Goal: Communication & Community: Answer question/provide support

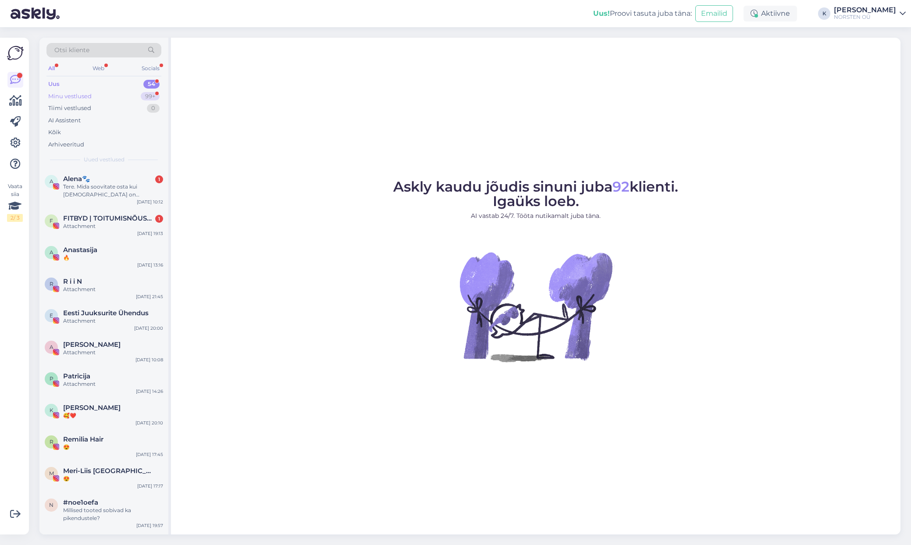
click at [76, 97] on div "Minu vestlused" at bounding box center [69, 96] width 43 height 9
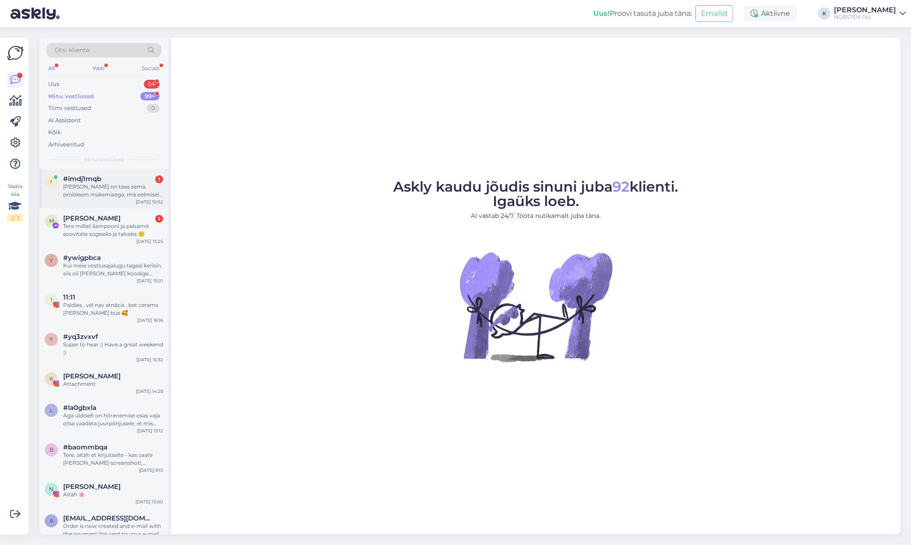
click at [87, 176] on span "#imdj1mqb" at bounding box center [82, 179] width 38 height 8
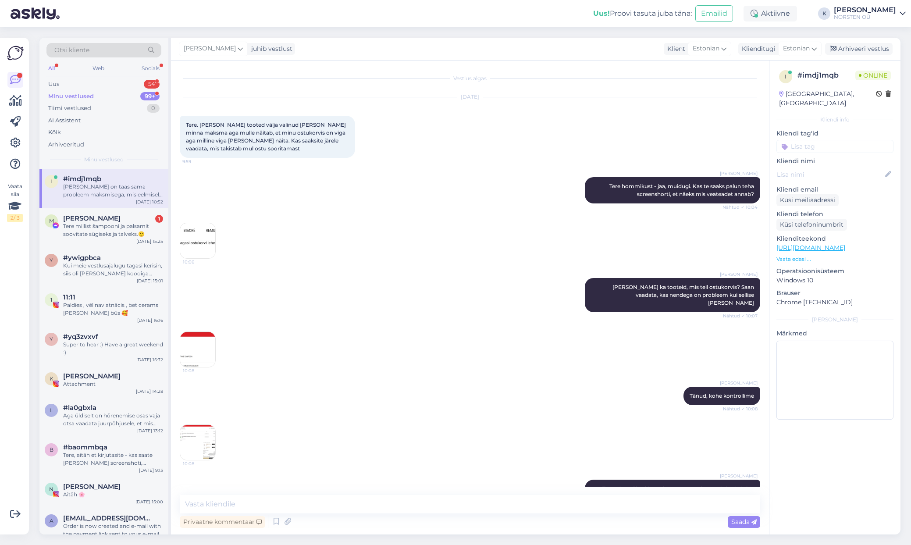
scroll to position [429, 0]
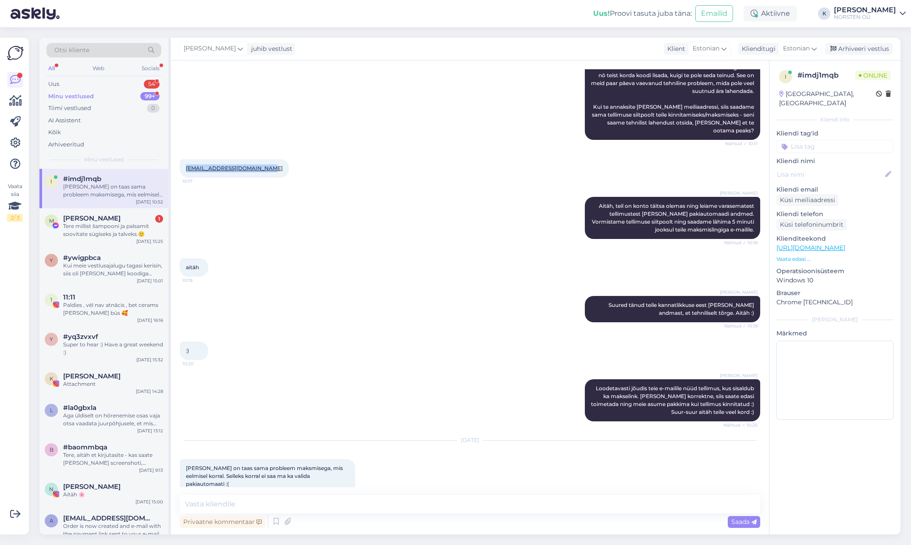
drag, startPoint x: 263, startPoint y: 152, endPoint x: 181, endPoint y: 153, distance: 82.0
click at [181, 159] on div "[EMAIL_ADDRESS][DOMAIN_NAME] 10:17" at bounding box center [234, 168] width 109 height 18
copy link "[EMAIL_ADDRESS][DOMAIN_NAME]"
click at [270, 502] on textarea at bounding box center [470, 504] width 580 height 18
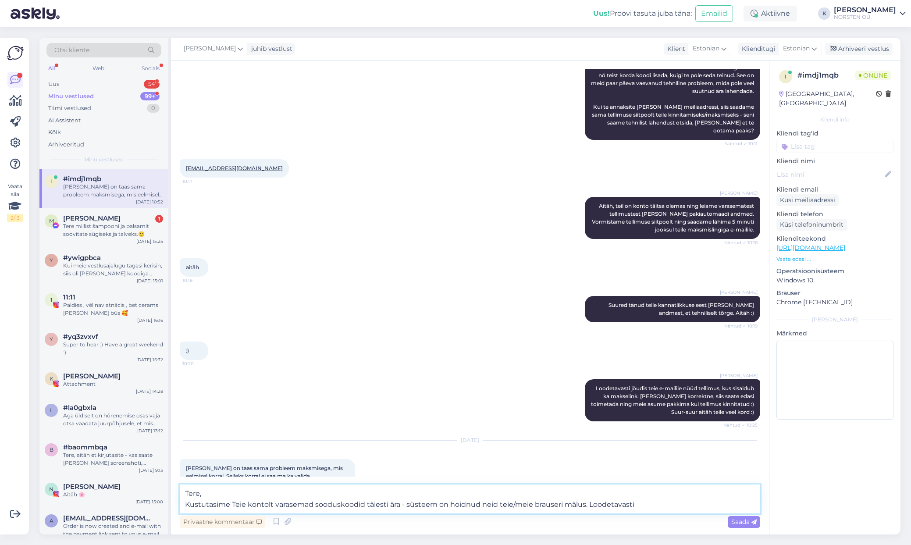
drag, startPoint x: 481, startPoint y: 504, endPoint x: 561, endPoint y: 500, distance: 79.9
click at [561, 500] on textarea "Tere, Kustutasime Teie kontolt varasemad sooduskoodid täiesti ära - süsteem on …" at bounding box center [470, 498] width 580 height 29
click at [630, 504] on textarea "Tere, Kustutasime Teie kontolt varasemad sooduskoodid täiesti ära - süsteem on …" at bounding box center [470, 498] width 580 height 29
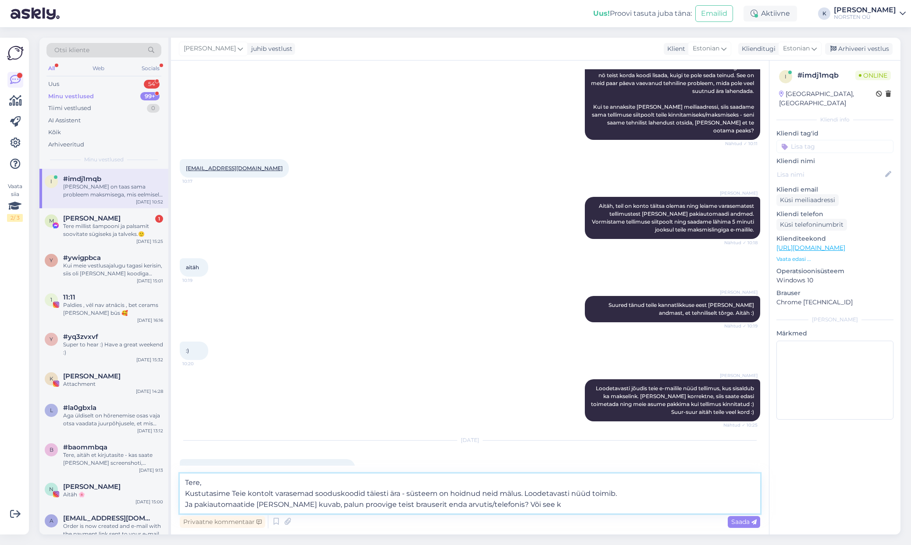
click at [612, 493] on textarea "Tere, Kustutasime Teie kontolt varasemad sooduskoodid täiesti ära - süsteem on …" at bounding box center [470, 493] width 580 height 40
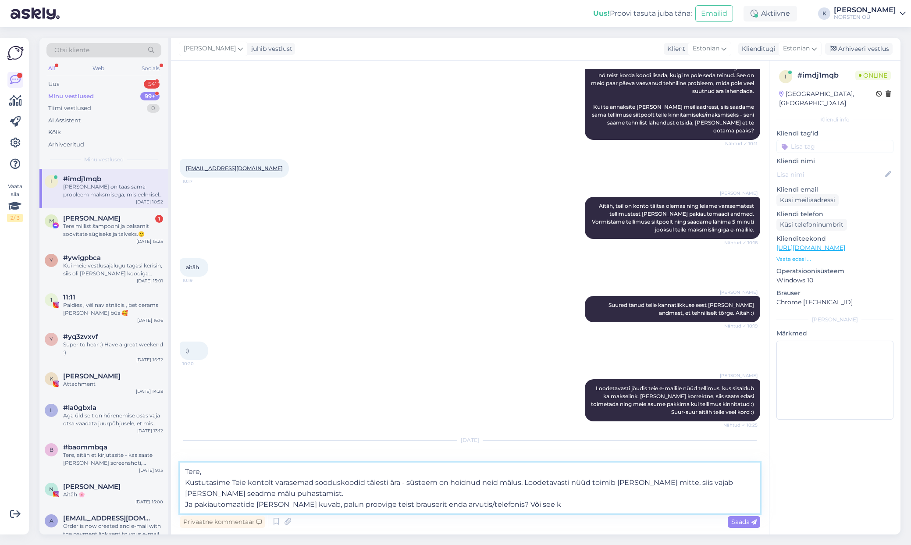
drag, startPoint x: 538, startPoint y: 503, endPoint x: 256, endPoint y: 504, distance: 282.2
click at [256, 504] on textarea "Tere, Kustutasime Teie kontolt varasemad sooduskoodid täiesti ära - süsteem on …" at bounding box center [470, 487] width 580 height 51
type textarea "Tere, Kustutasime Teie kontolt varasemad sooduskoodid täiesti ära - süsteem on …"
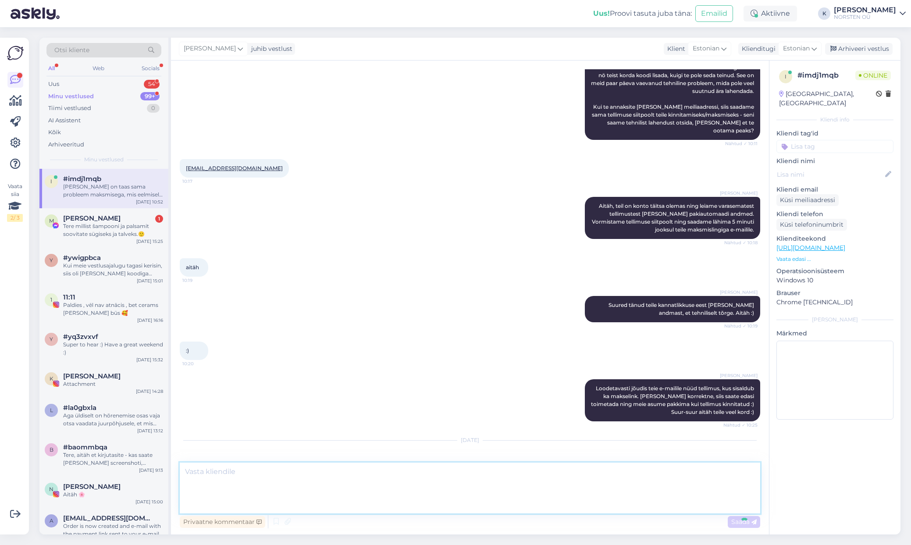
scroll to position [514, 0]
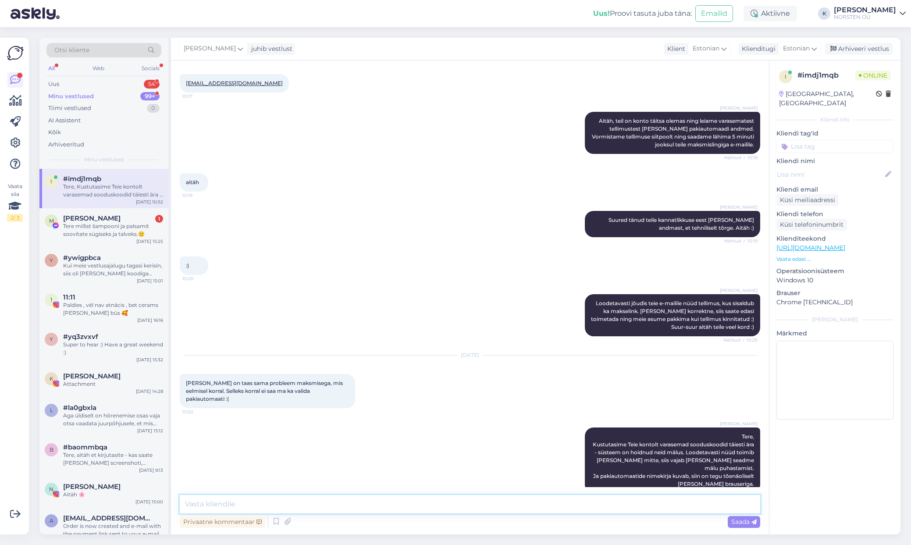
click at [372, 501] on textarea at bounding box center [470, 504] width 580 height 18
drag, startPoint x: 288, startPoint y: 504, endPoint x: 373, endPoint y: 509, distance: 84.7
click at [373, 509] on textarea "Ehk et proovige palun uuesti, loodetavasti toimib." at bounding box center [470, 504] width 580 height 18
drag, startPoint x: 447, startPoint y: 504, endPoint x: 188, endPoint y: 498, distance: 259.5
click at [188, 498] on textarea "Ehk et proovige palun uuesti, [PERSON_NAME] mitte - vahetada private mode'i vas…" at bounding box center [470, 504] width 580 height 18
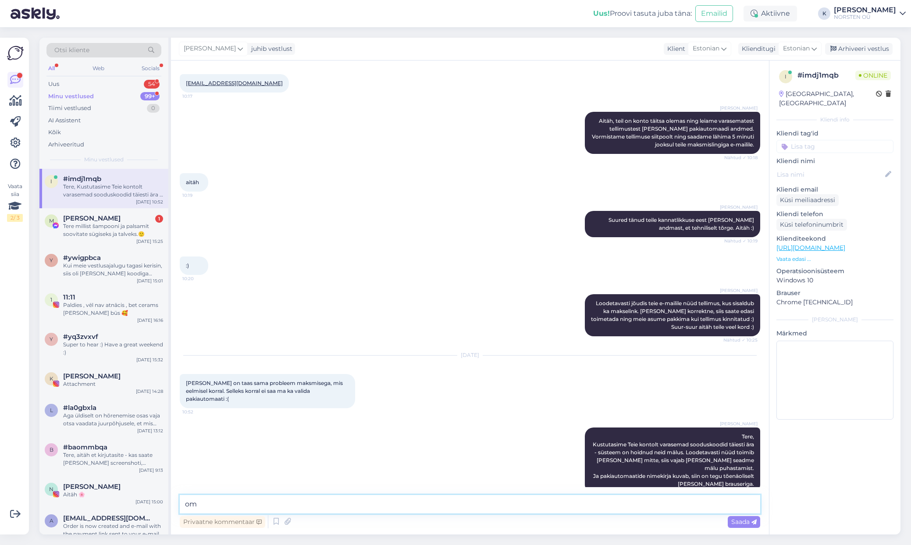
type textarea "o"
type textarea "Võib juhtuda, et süsteem tahab koodi uuesti, selle leiate "minu konto" alt [PER…"
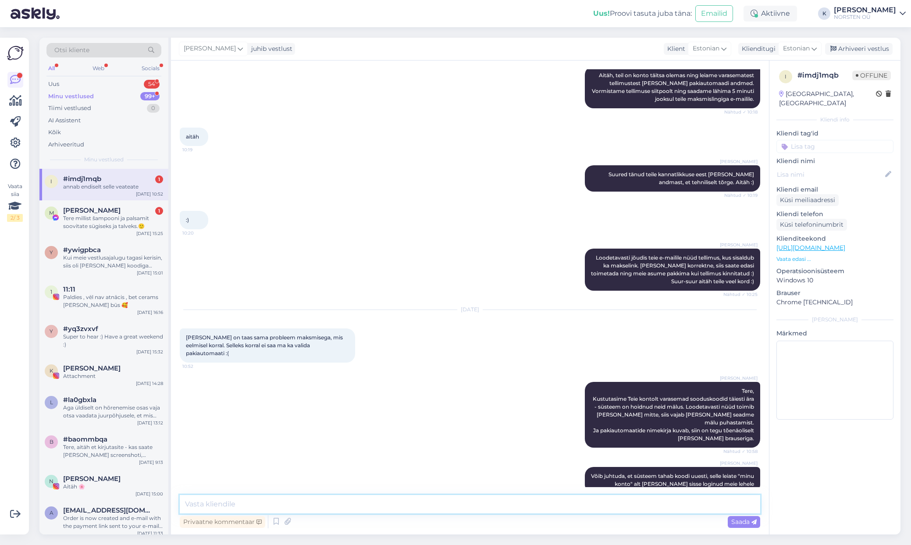
scroll to position [653, 0]
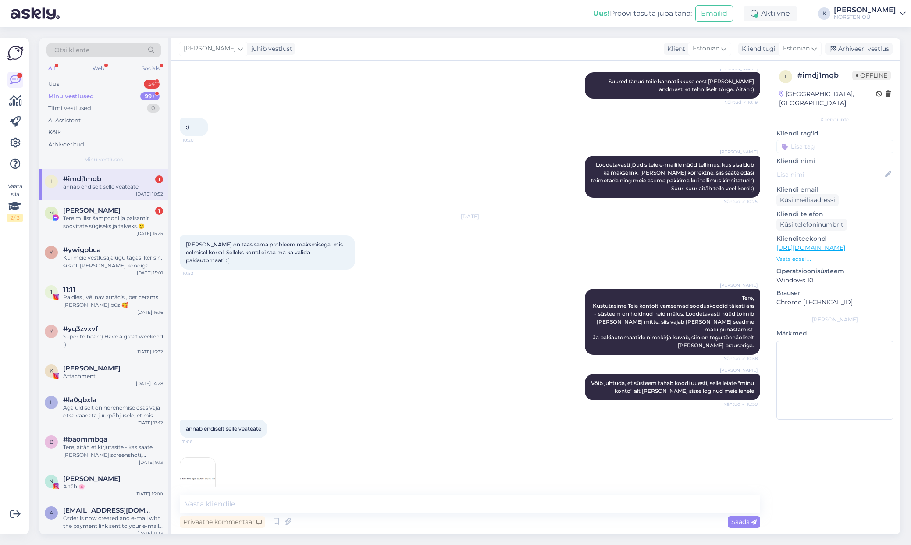
click at [199, 458] on img at bounding box center [197, 475] width 35 height 35
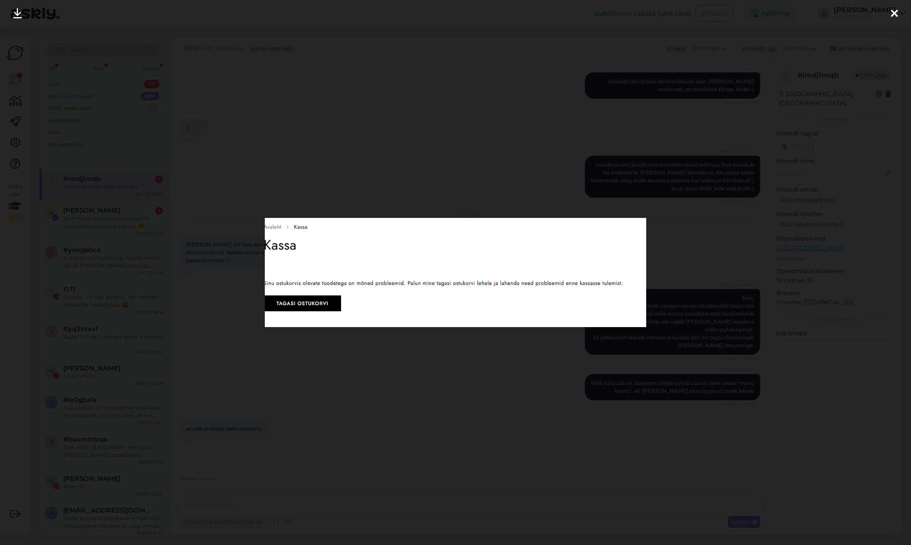
scroll to position [662, 0]
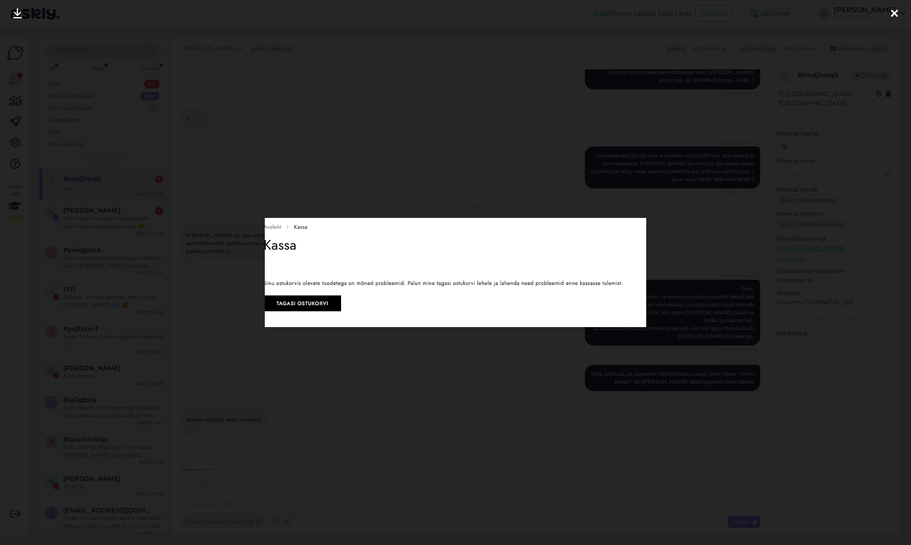
click at [315, 339] on div at bounding box center [455, 272] width 911 height 545
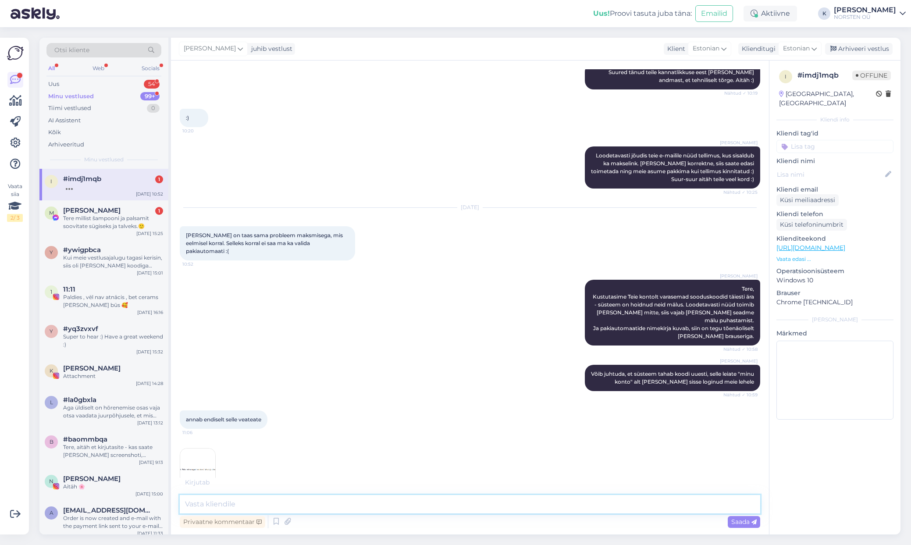
click at [249, 501] on textarea at bounding box center [470, 504] width 580 height 18
type textarea "S"
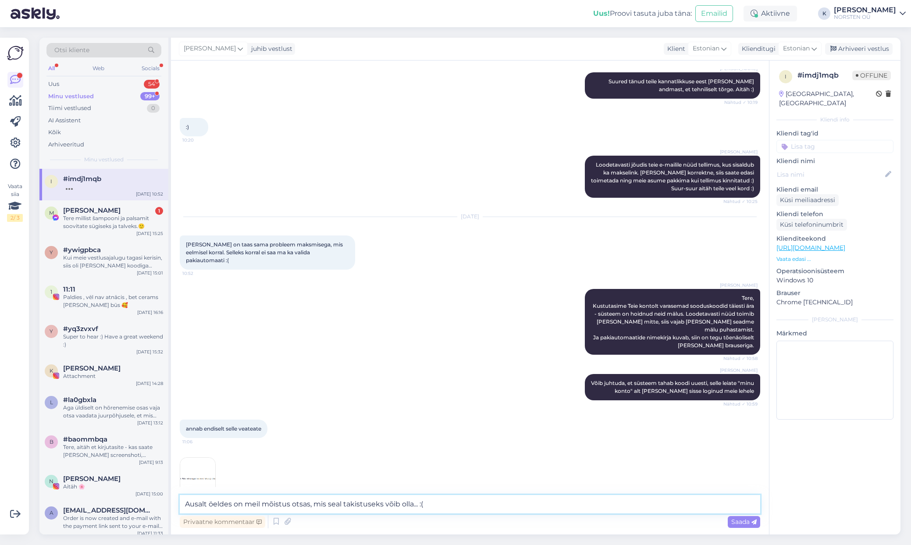
scroll to position [698, 0]
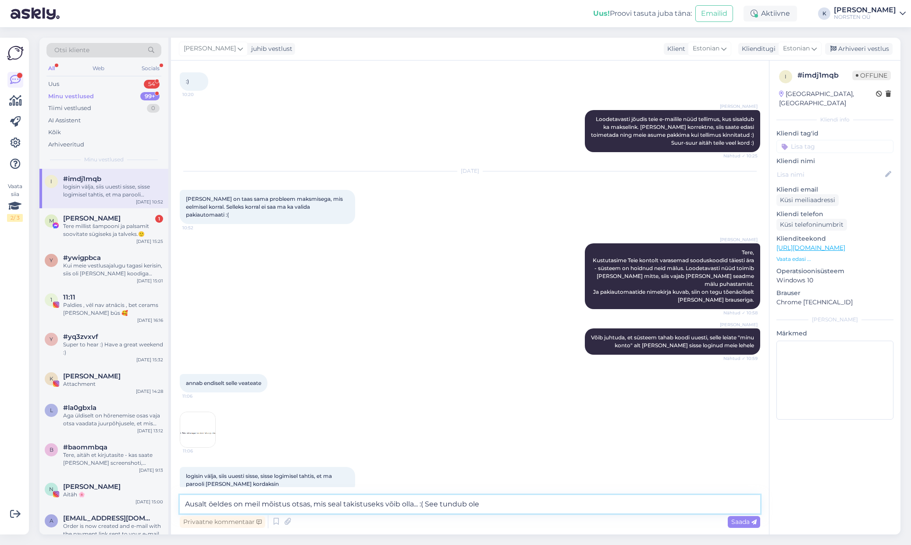
drag, startPoint x: 427, startPoint y: 502, endPoint x: 489, endPoint y: 505, distance: 61.9
click at [489, 505] on textarea "Ausalt öeldes on meil mõistus otsas, mis seal takistuseks võib olla... :( See t…" at bounding box center [470, 504] width 580 height 18
drag, startPoint x: 544, startPoint y: 502, endPoint x: 424, endPoint y: 503, distance: 120.1
click at [424, 503] on textarea "Ausalt öeldes on meil mõistus otsas, mis seal takistuseks võib olla... :( Oleme…" at bounding box center [470, 504] width 580 height 18
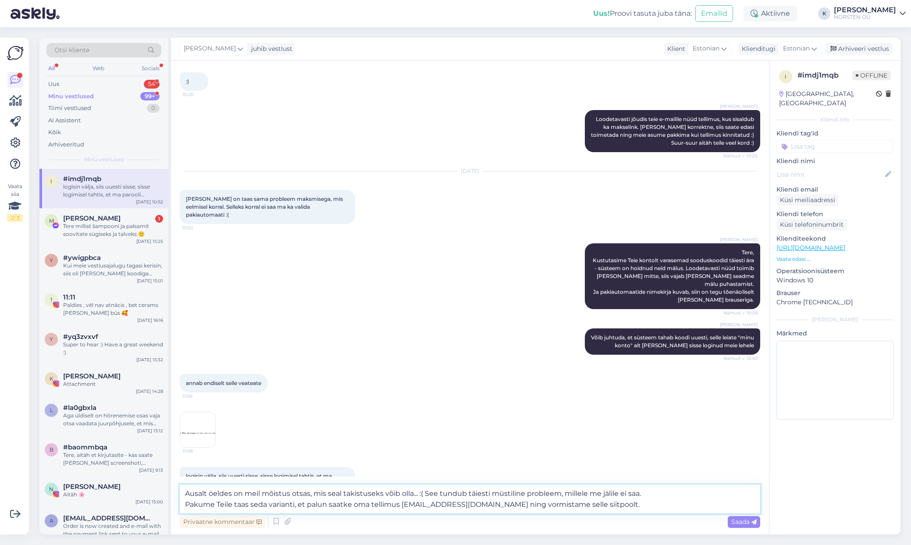
type textarea "Ausalt öeldes on meil mõistus otsas, mis seal takistuseks võib olla... :( See t…"
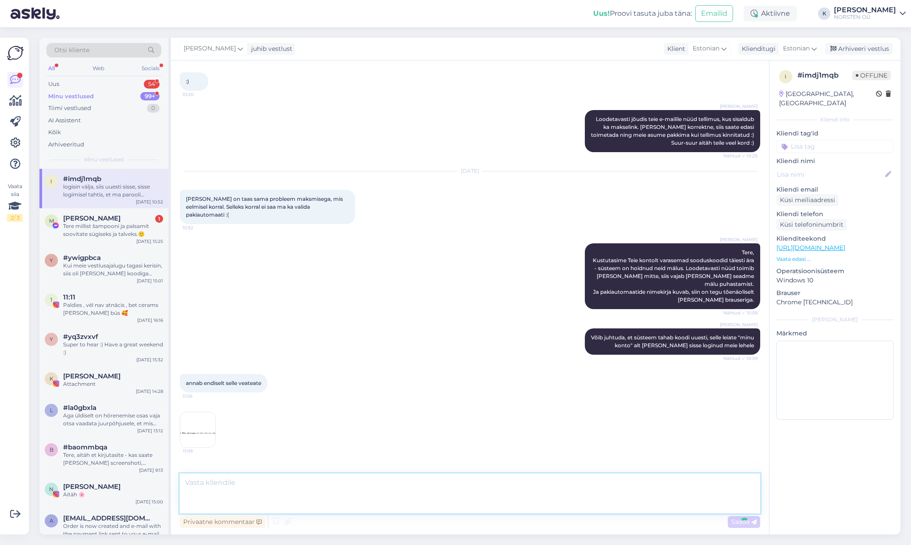
scroll to position [775, 0]
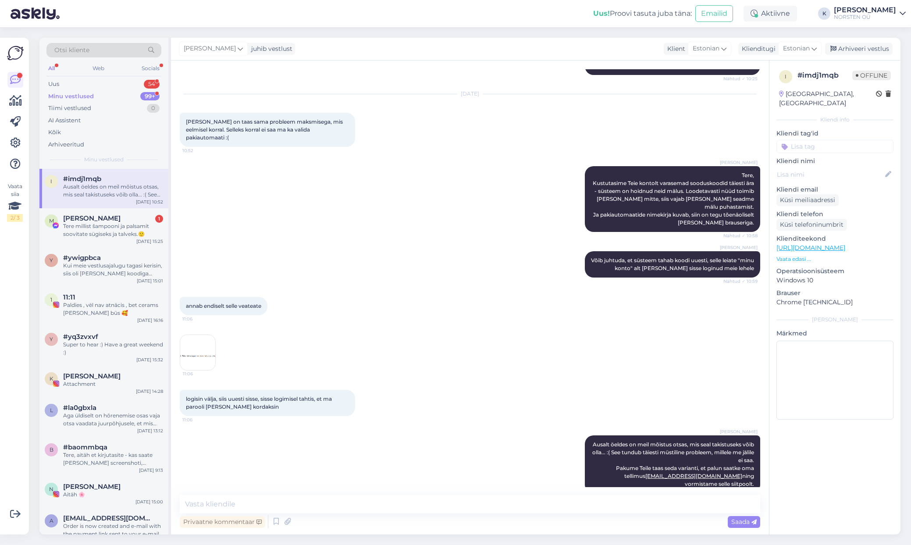
click at [206, 344] on img at bounding box center [197, 352] width 35 height 35
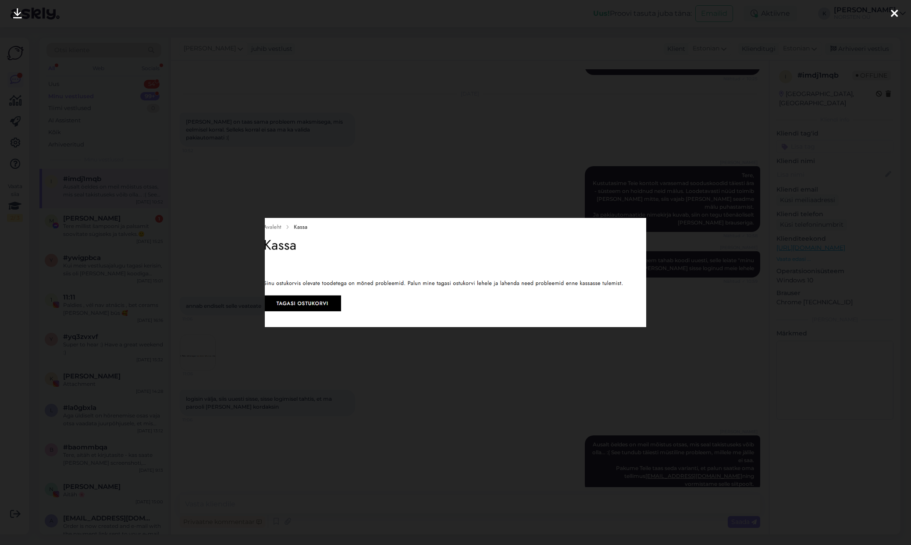
click at [251, 340] on div at bounding box center [455, 272] width 911 height 545
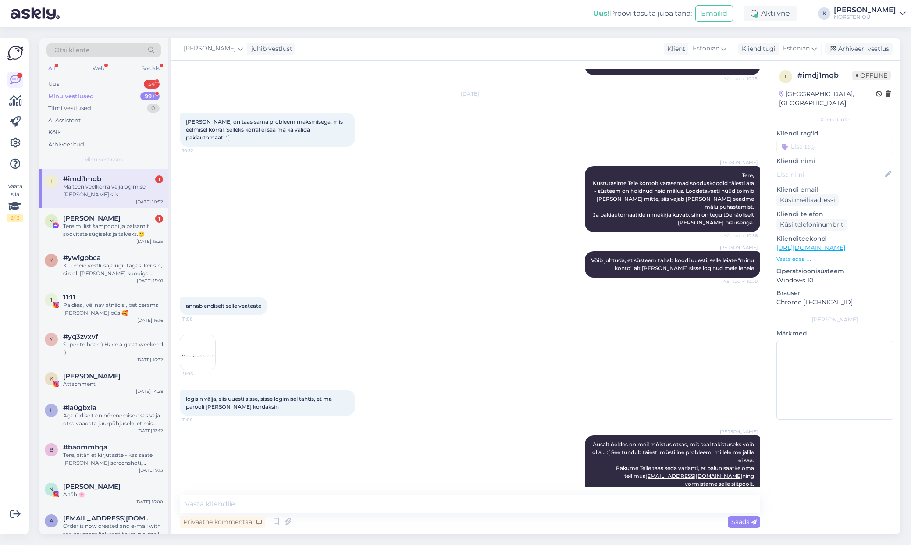
scroll to position [813, 0]
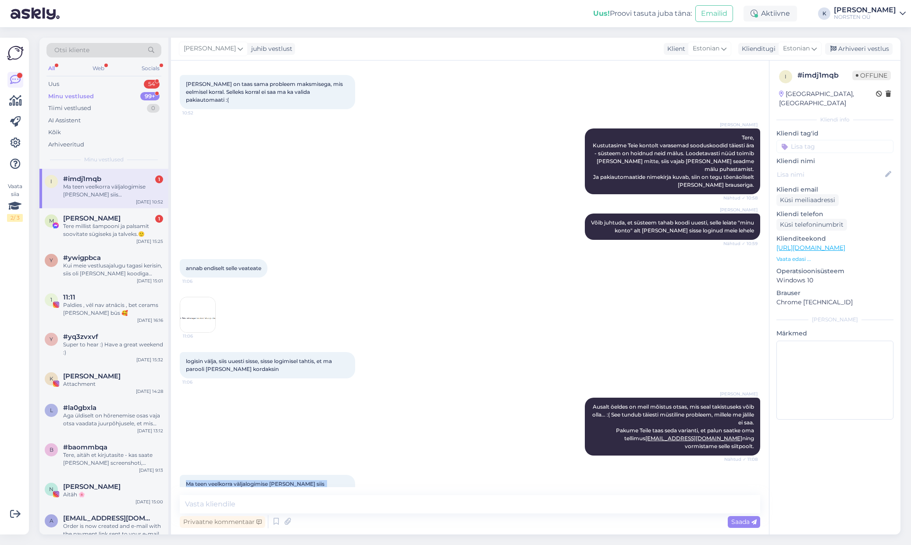
drag, startPoint x: 339, startPoint y: 469, endPoint x: 224, endPoint y: 462, distance: 114.6
click at [224, 475] on div "Ma teen veelkorra väljalogimise [PERSON_NAME] siis [PERSON_NAME] siis teeme nii…" at bounding box center [267, 488] width 175 height 26
drag, startPoint x: 247, startPoint y: 511, endPoint x: 247, endPoint y: 504, distance: 6.6
click at [247, 511] on textarea at bounding box center [470, 504] width 580 height 18
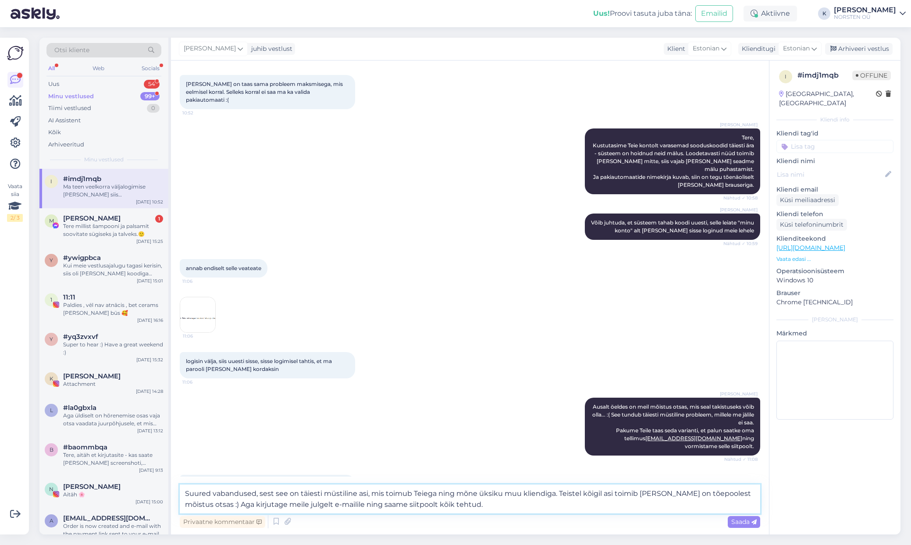
type textarea "Suured vabandused, sest see on täiesti müstiline asi, mis toimub Teiega ning mõ…"
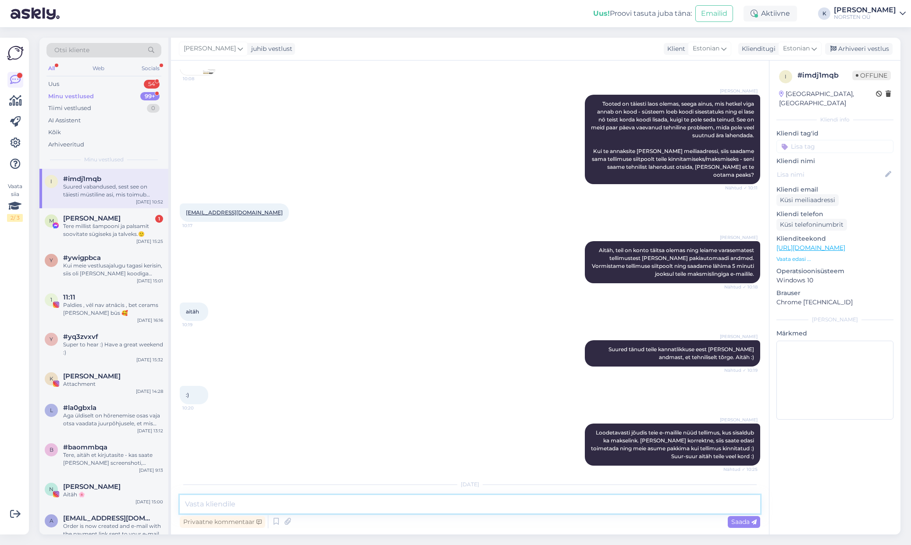
scroll to position [882, 0]
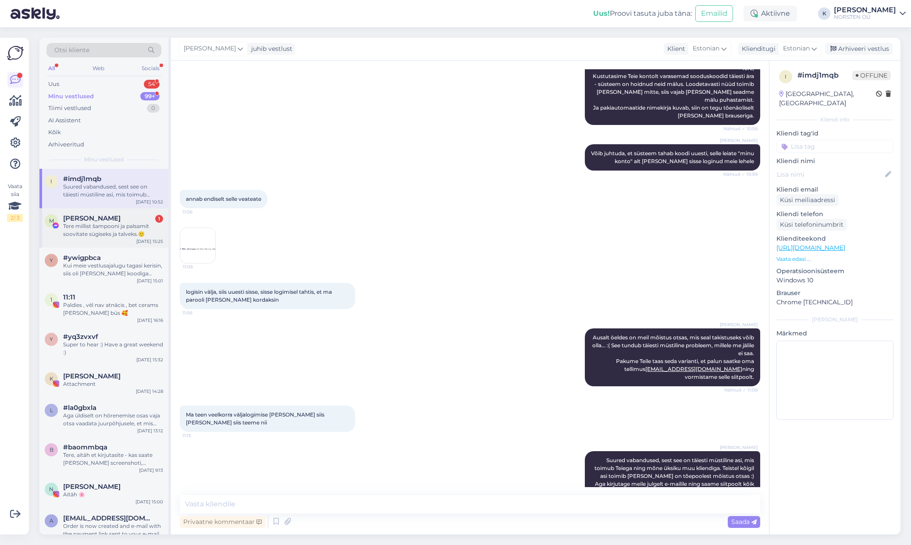
click at [100, 222] on div "Tere millist šampooni ja palsamit soovitate sügiseks ja talveks.🙂" at bounding box center [113, 230] width 100 height 16
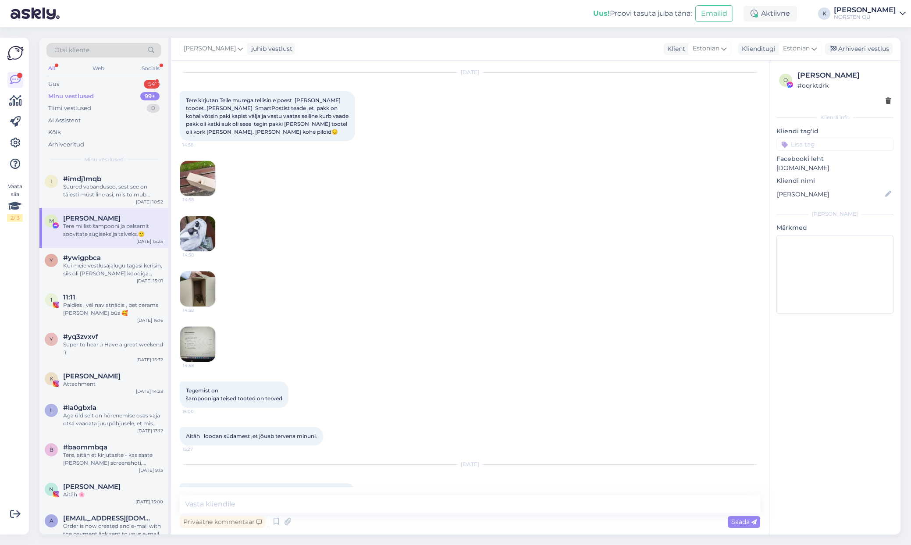
scroll to position [2456, 0]
click at [130, 199] on div "i #imdj1mqb Suured vabandused, sest see on täiesti müstiline asi, mis toimub Te…" at bounding box center [103, 188] width 129 height 39
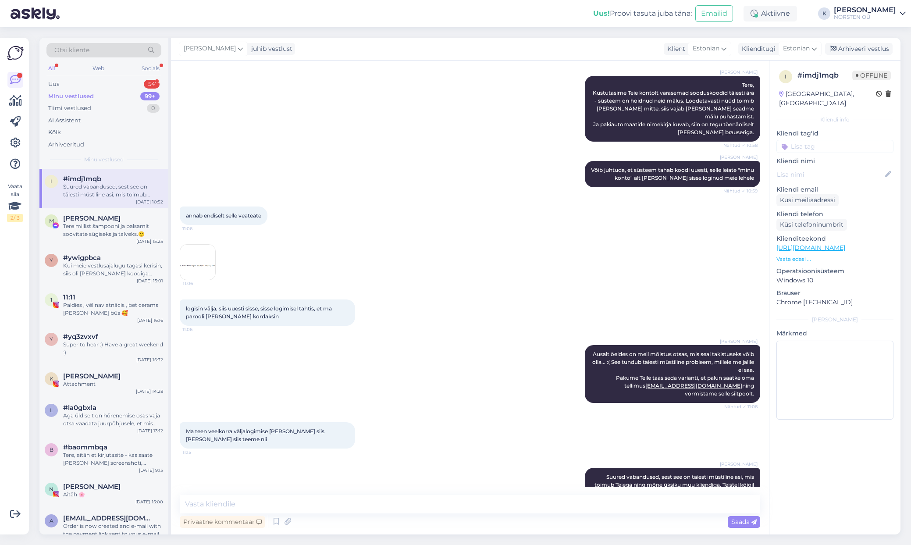
scroll to position [882, 0]
